Goal: Information Seeking & Learning: Learn about a topic

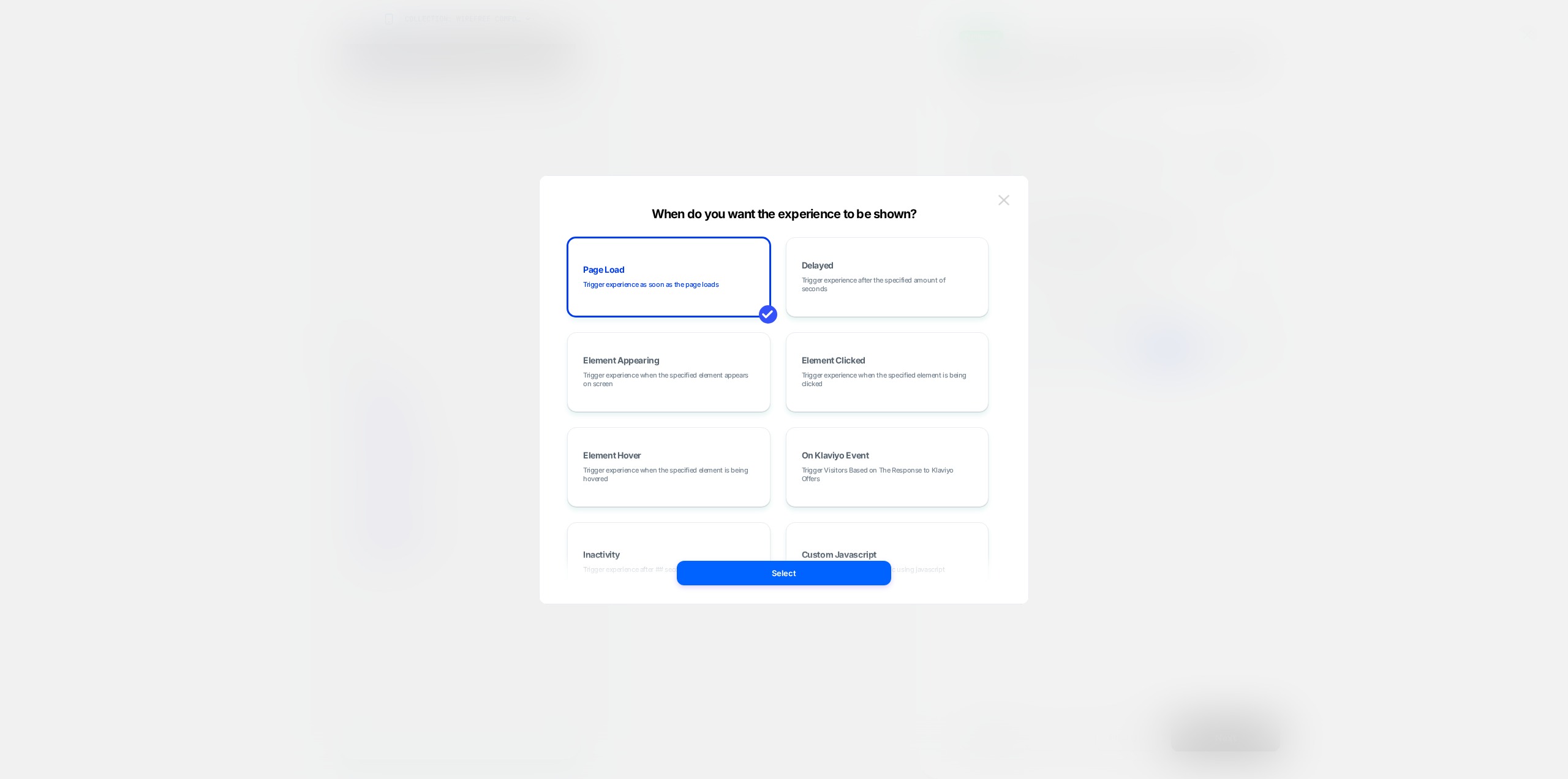
click at [1006, 199] on img at bounding box center [1004, 200] width 11 height 11
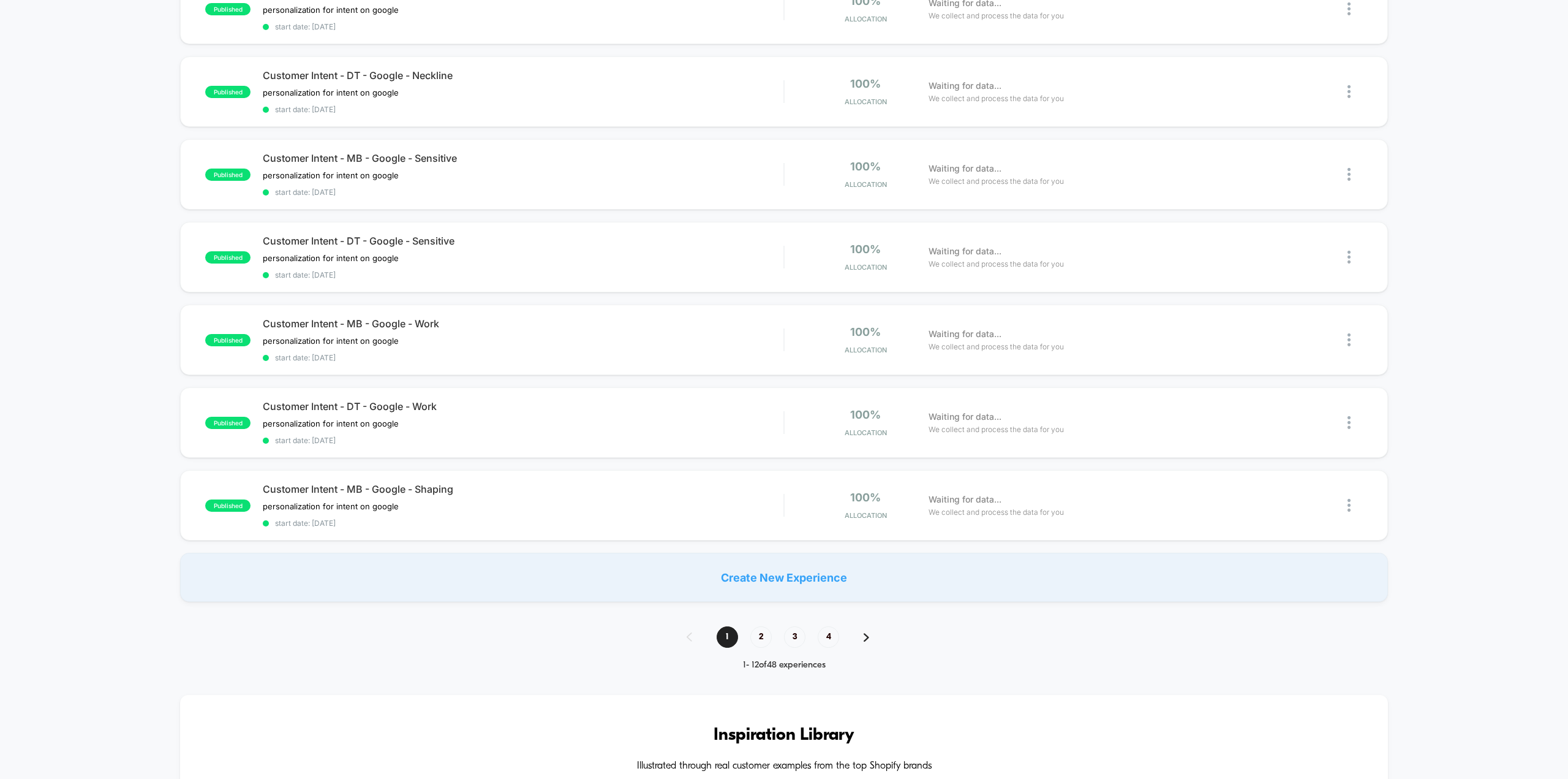
scroll to position [797, 0]
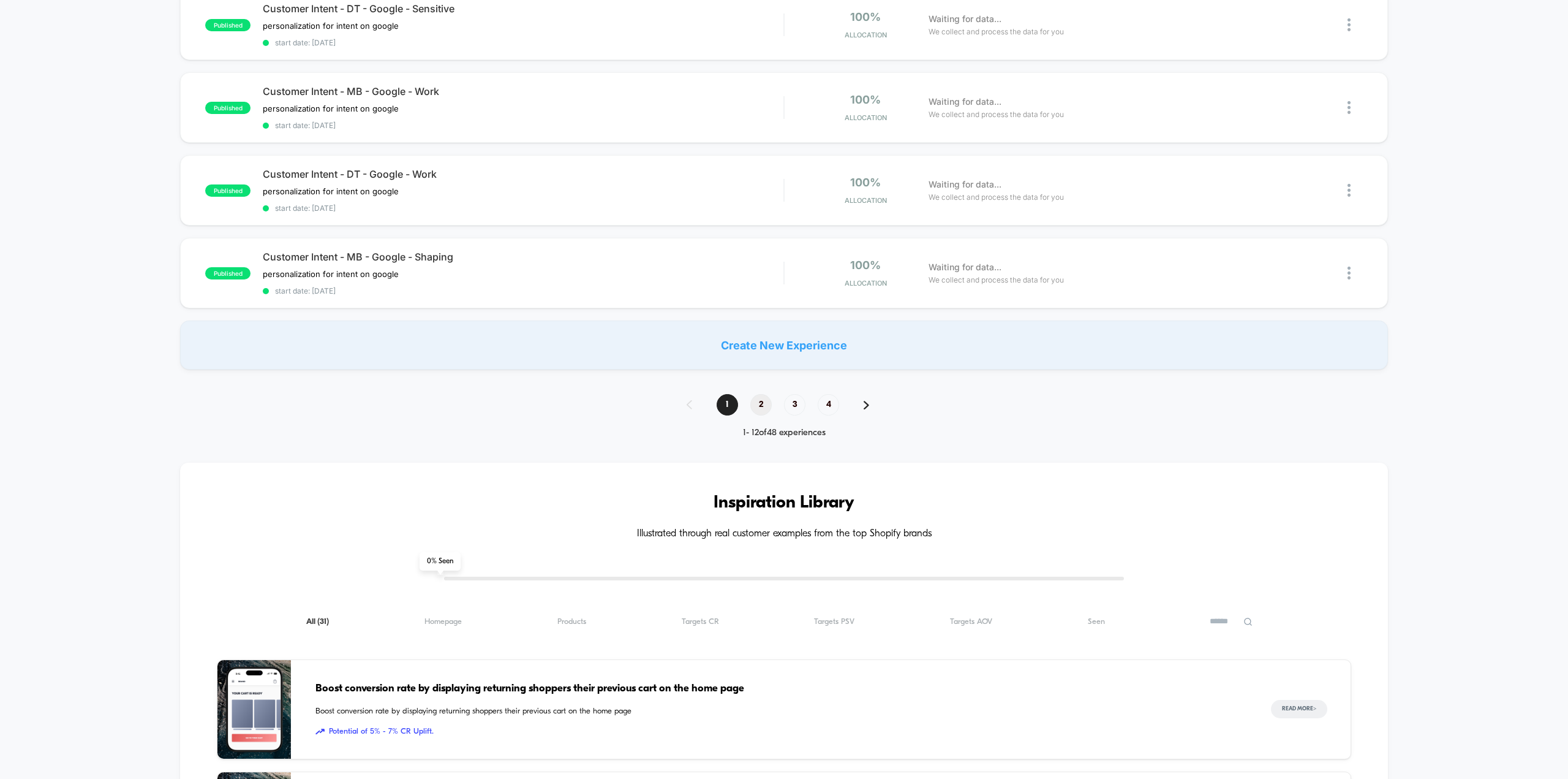
click at [757, 395] on span "2" at bounding box center [761, 405] width 21 height 21
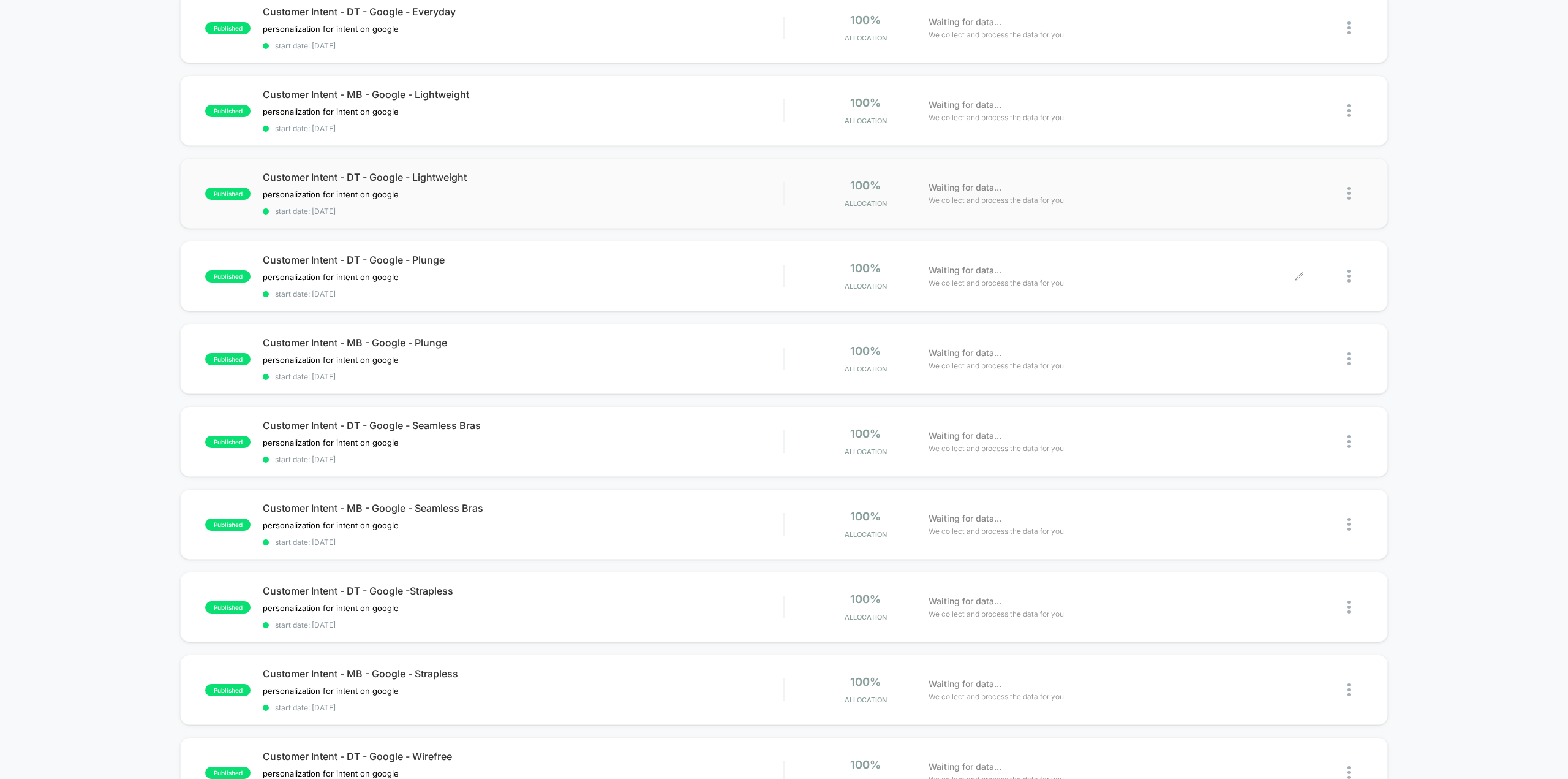
scroll to position [613, 0]
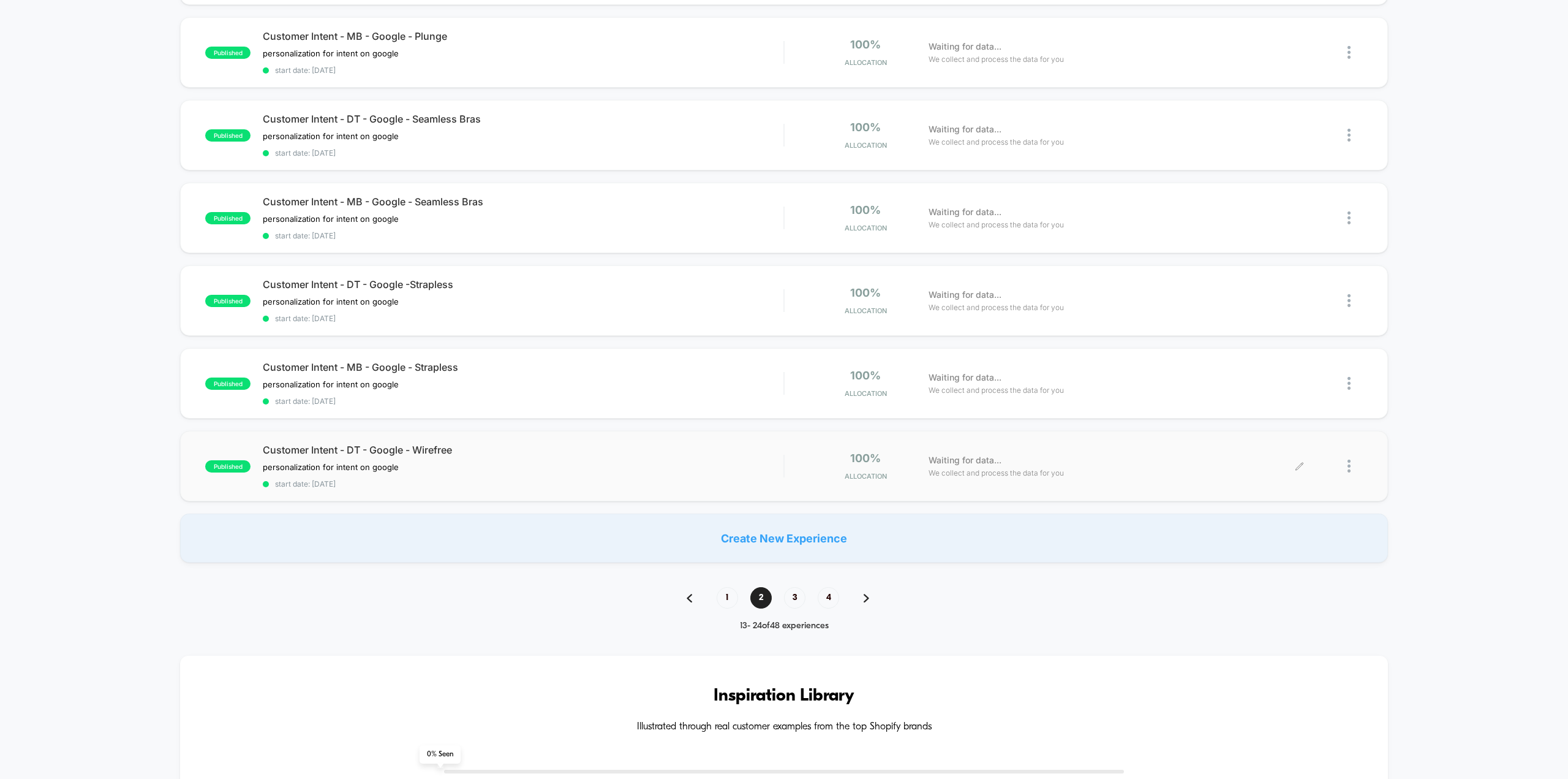
click at [1347, 454] on div at bounding box center [1331, 466] width 63 height 29
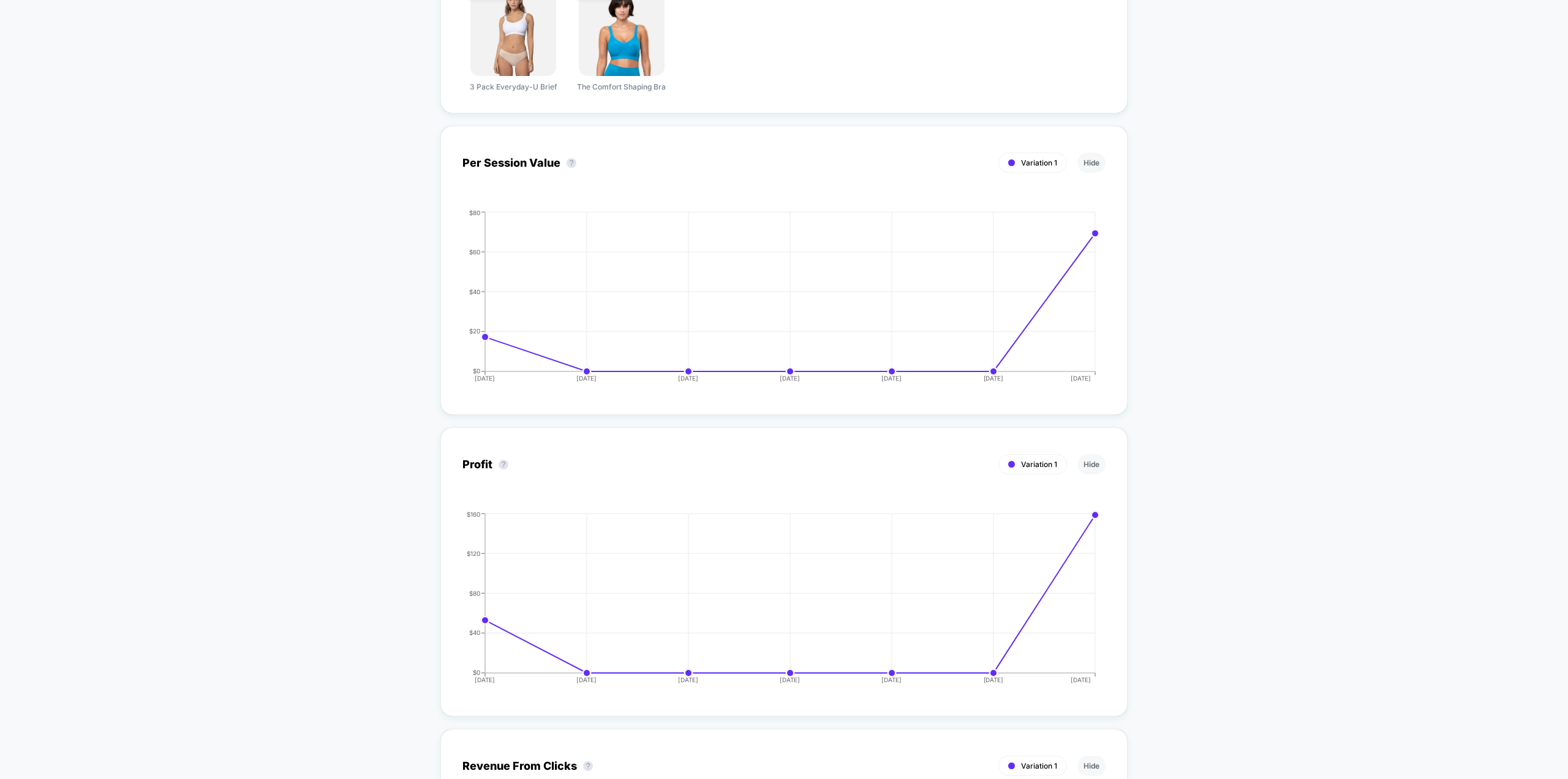
scroll to position [1042, 0]
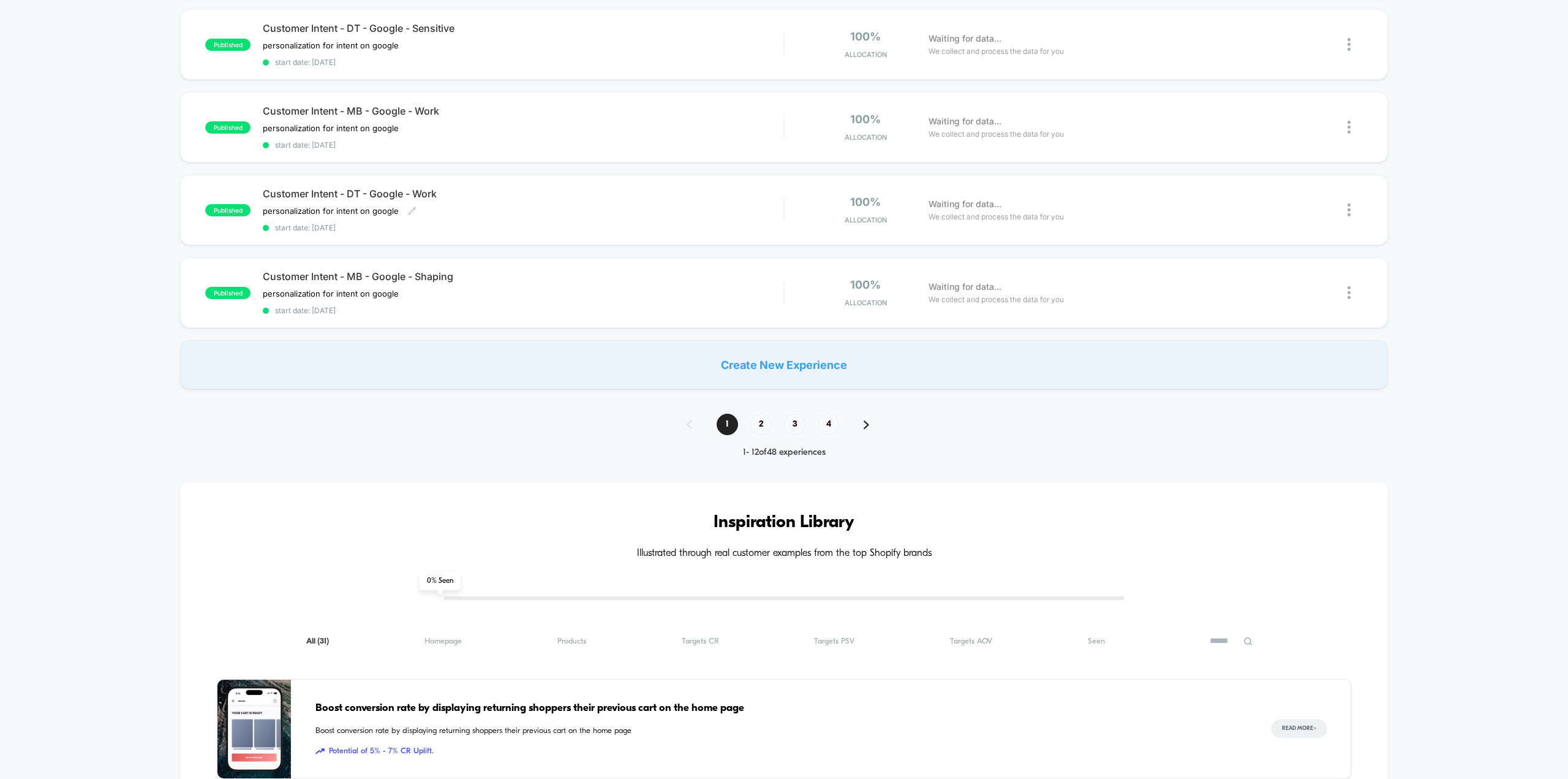
scroll to position [797, 0]
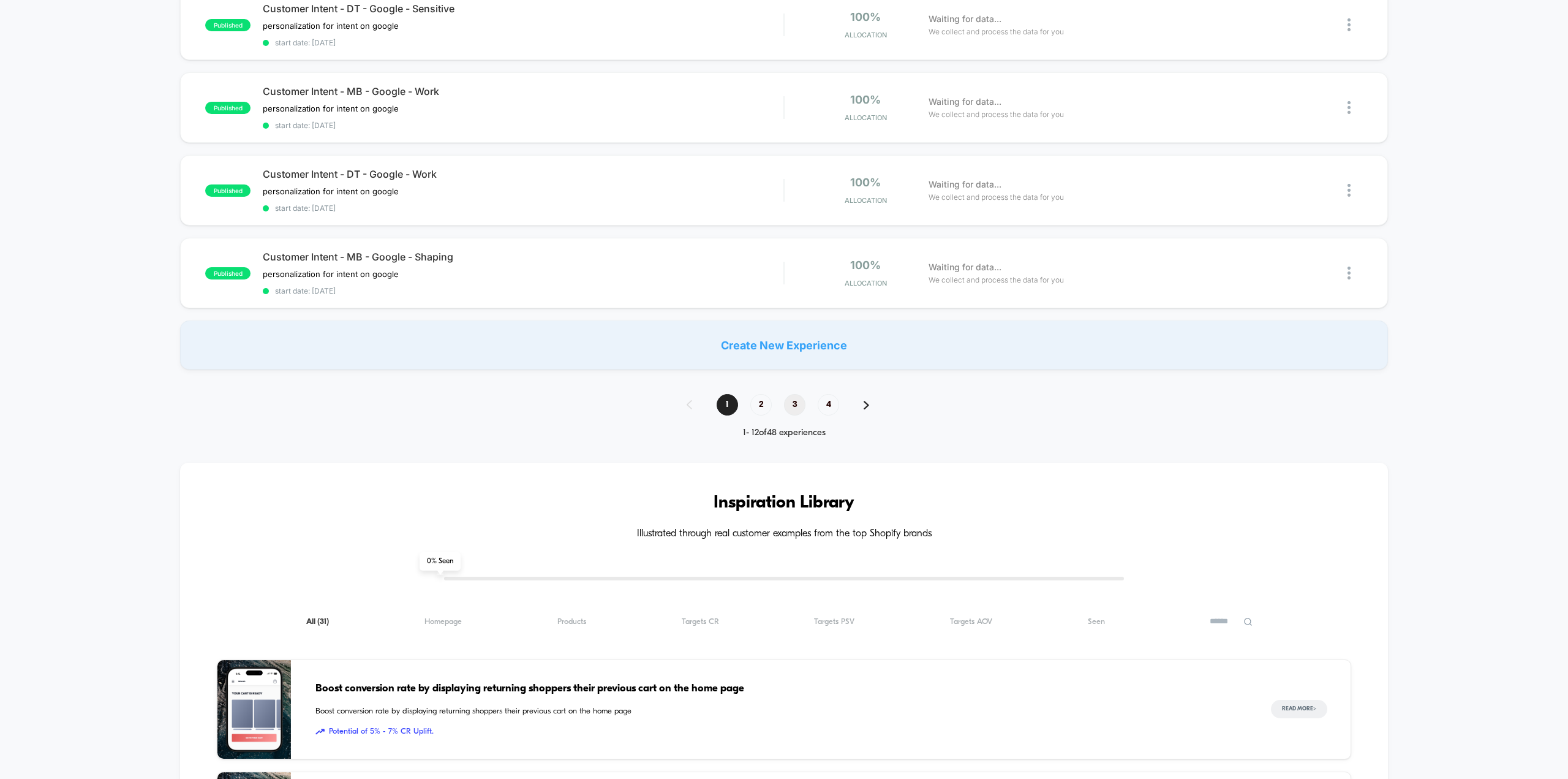
click at [802, 394] on span "3" at bounding box center [795, 405] width 21 height 21
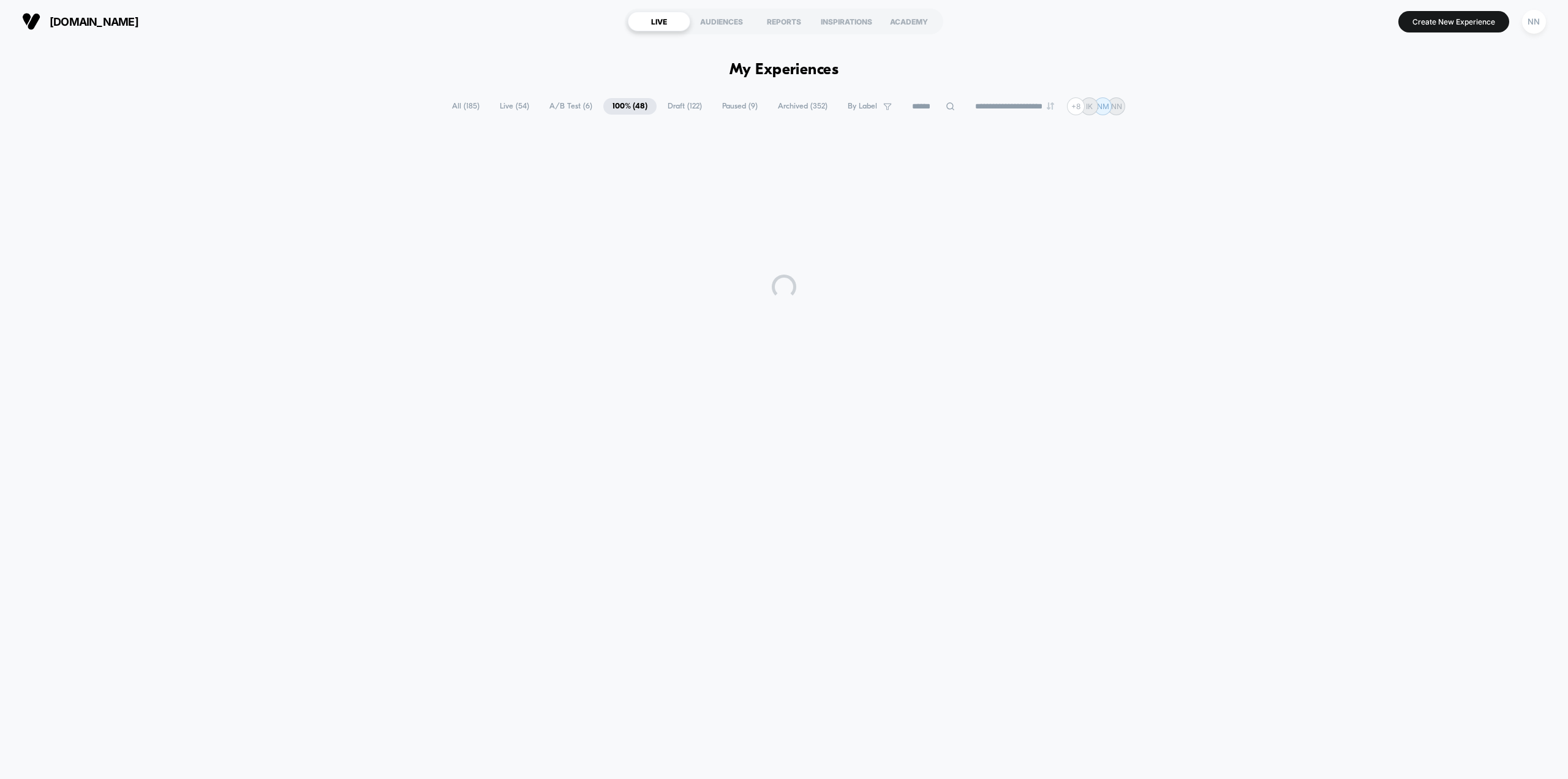
scroll to position [0, 0]
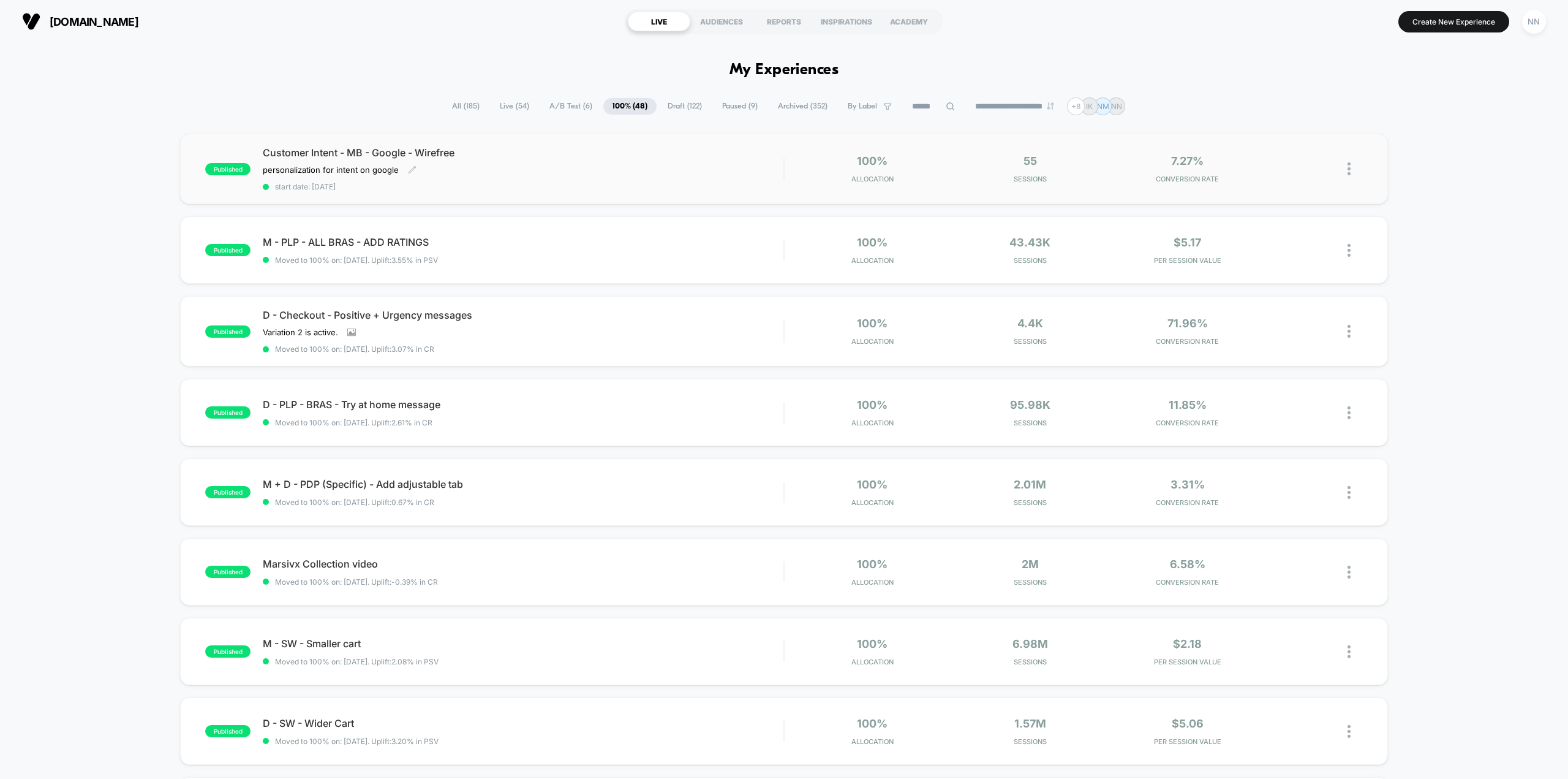
click at [757, 157] on span "Customer Intent - MB - Google - Wirefree" at bounding box center [524, 152] width 521 height 13
